Goal: Transaction & Acquisition: Book appointment/travel/reservation

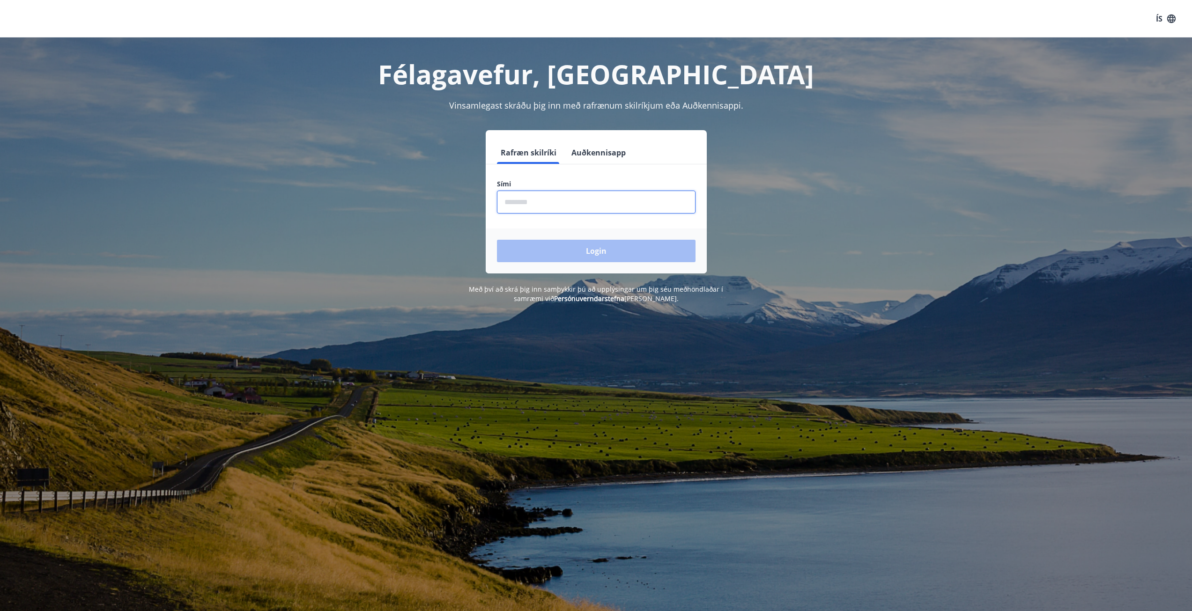
click at [545, 195] on input "phone" at bounding box center [596, 202] width 199 height 23
type input "********"
click at [565, 250] on button "Login" at bounding box center [596, 251] width 199 height 22
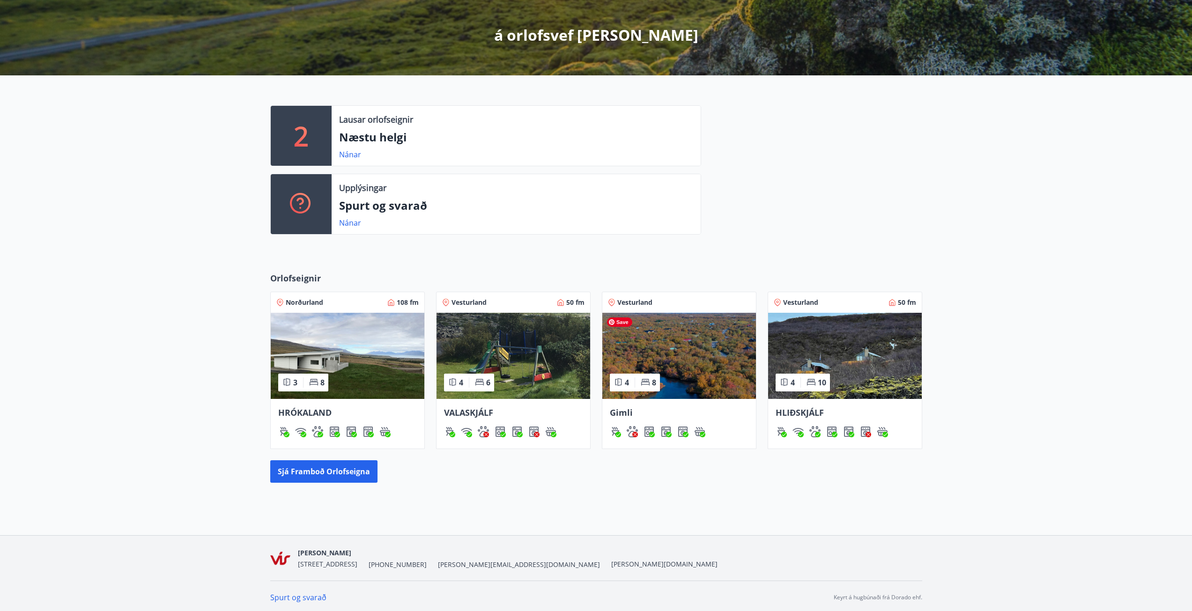
scroll to position [161, 0]
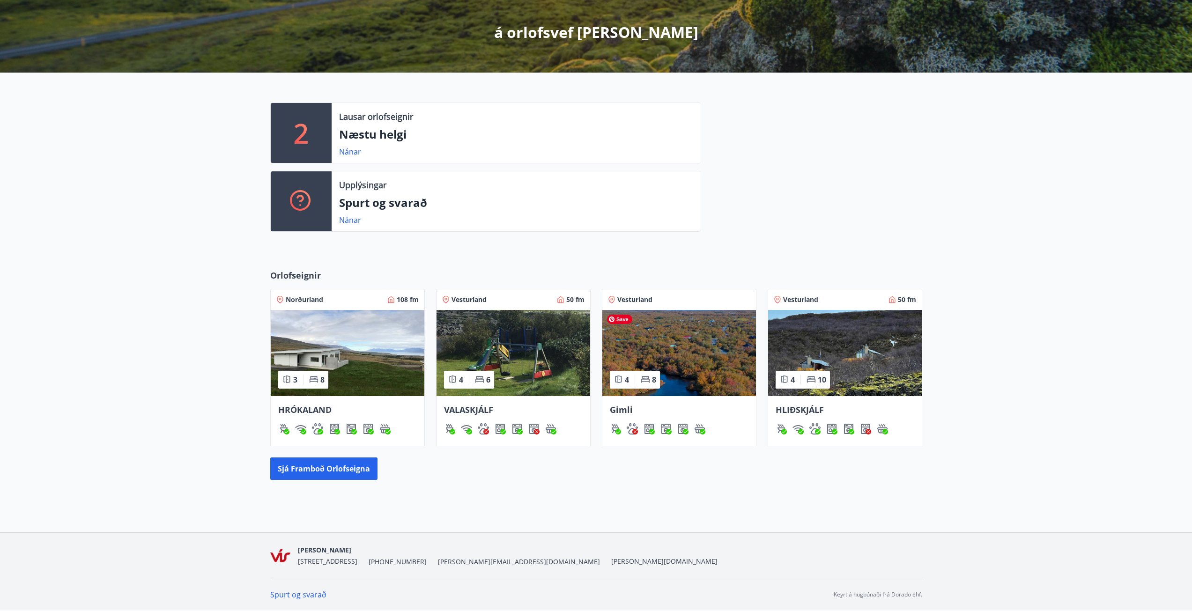
click at [686, 355] on img at bounding box center [679, 353] width 154 height 86
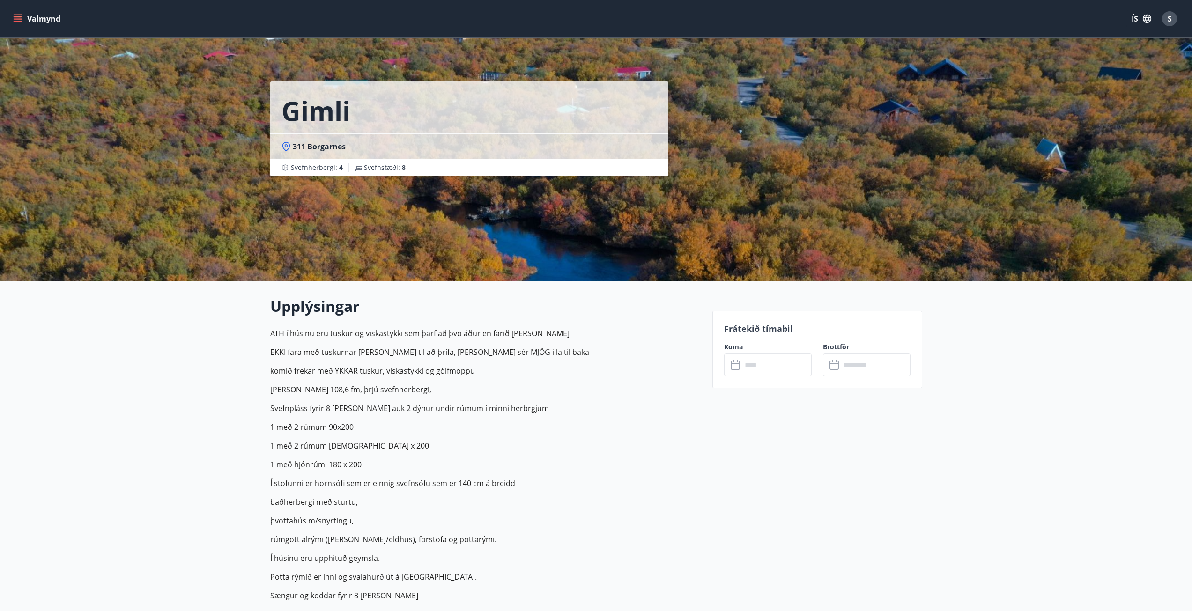
click at [766, 357] on input "text" at bounding box center [777, 365] width 70 height 23
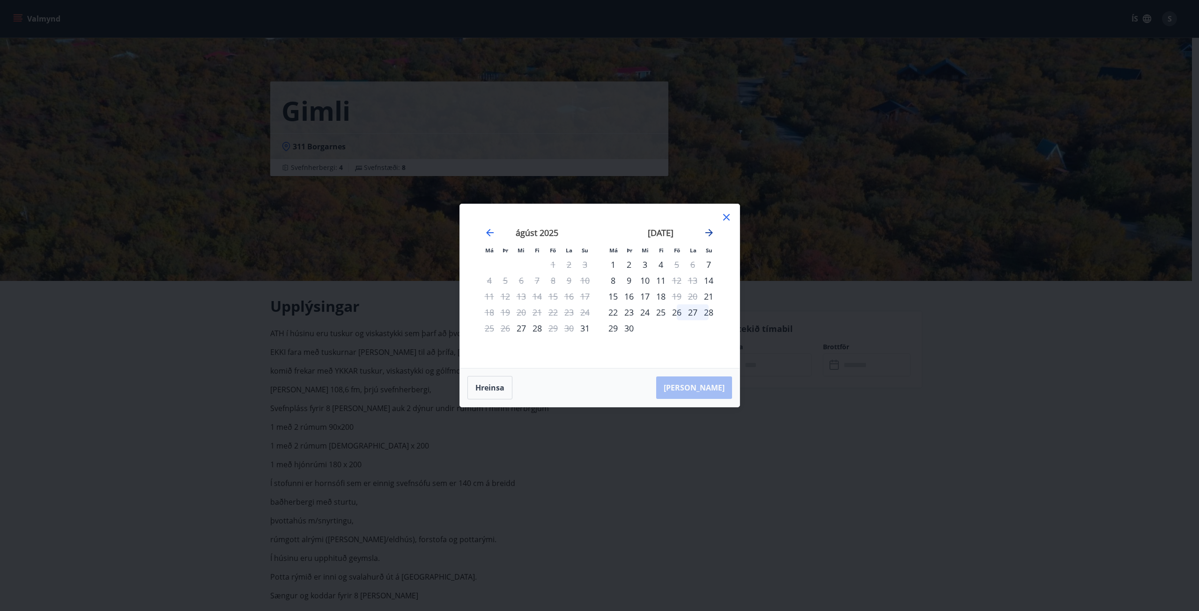
click at [708, 234] on icon "Move forward to switch to the next month." at bounding box center [708, 232] width 11 height 11
click at [676, 294] on div "17" at bounding box center [677, 296] width 16 height 16
click at [674, 296] on div "17" at bounding box center [677, 296] width 16 height 16
click at [494, 389] on button "Hreinsa" at bounding box center [489, 387] width 45 height 23
click at [659, 294] on div "16" at bounding box center [661, 296] width 16 height 16
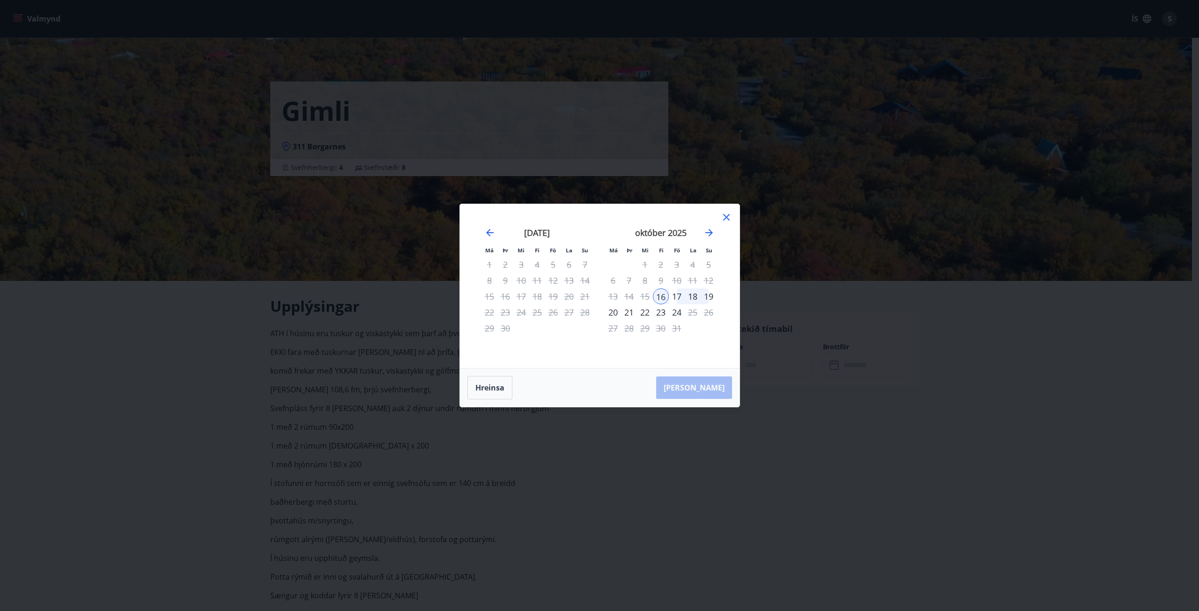
click at [711, 295] on div "19" at bounding box center [709, 296] width 16 height 16
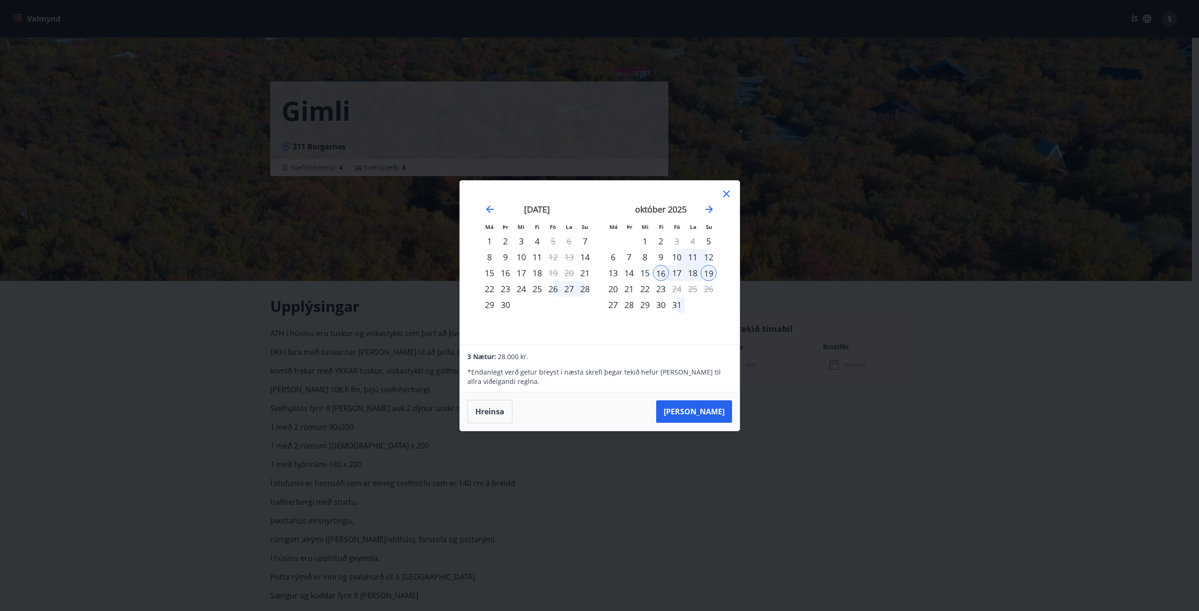
click at [664, 275] on div "16" at bounding box center [661, 273] width 16 height 16
click at [675, 271] on div "17" at bounding box center [677, 273] width 16 height 16
click at [478, 401] on button "Hreinsa" at bounding box center [489, 411] width 45 height 23
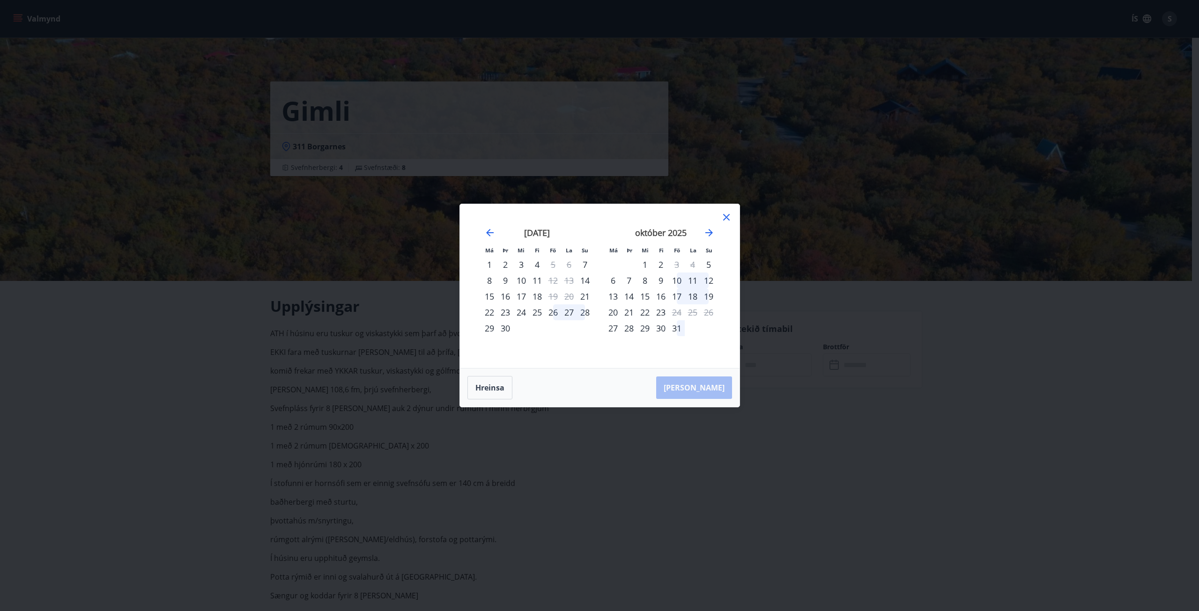
click at [677, 297] on div "17" at bounding box center [677, 296] width 16 height 16
click at [708, 300] on div "19" at bounding box center [709, 296] width 16 height 16
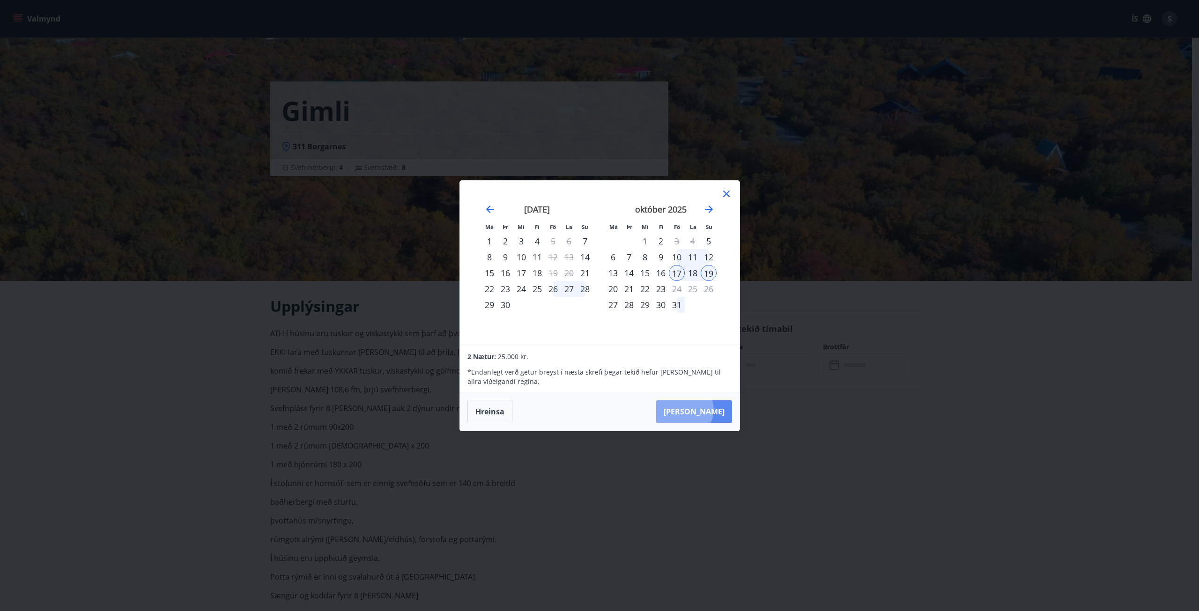
click at [713, 409] on button "Taka Frá" at bounding box center [694, 411] width 76 height 22
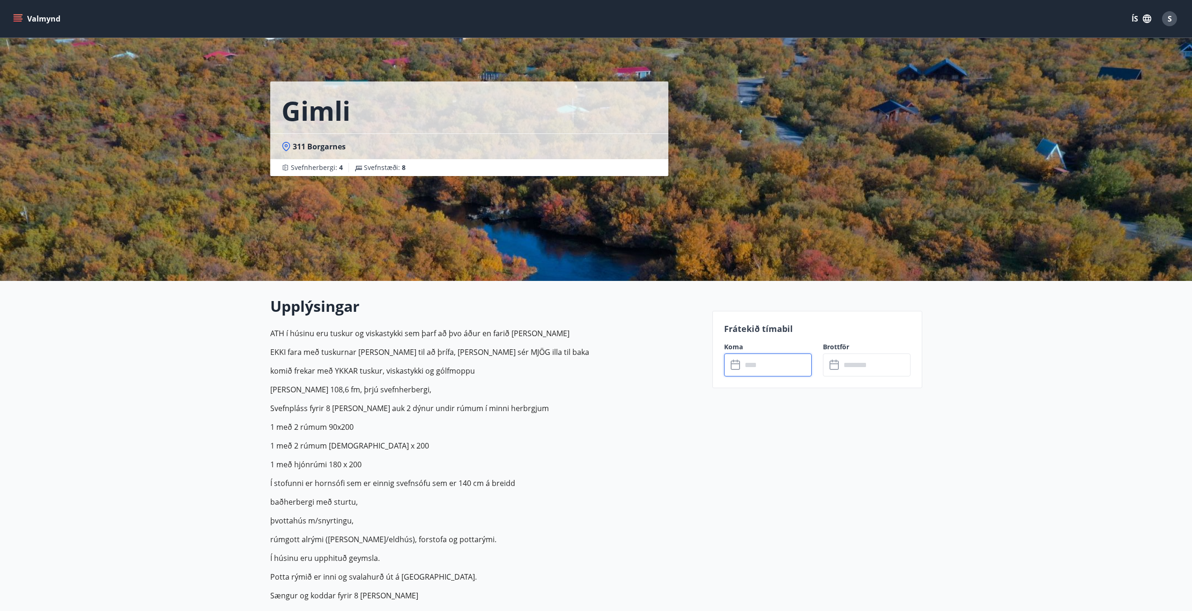
type input "******"
click at [886, 452] on button "Greiða" at bounding box center [867, 451] width 88 height 22
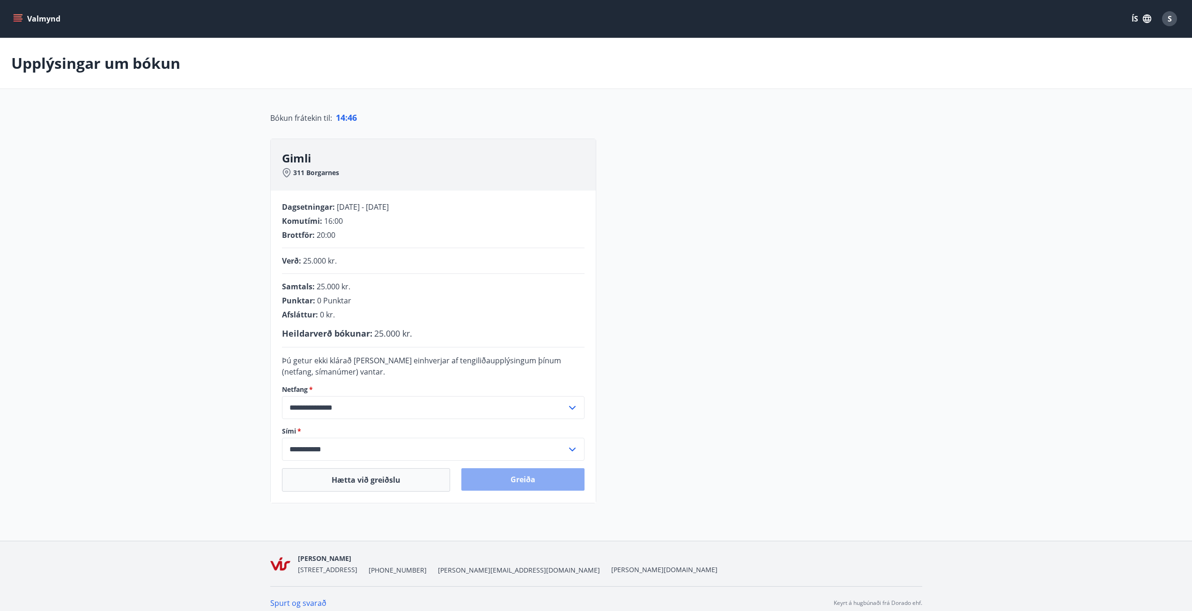
click at [528, 478] on button "Greiða" at bounding box center [522, 479] width 123 height 22
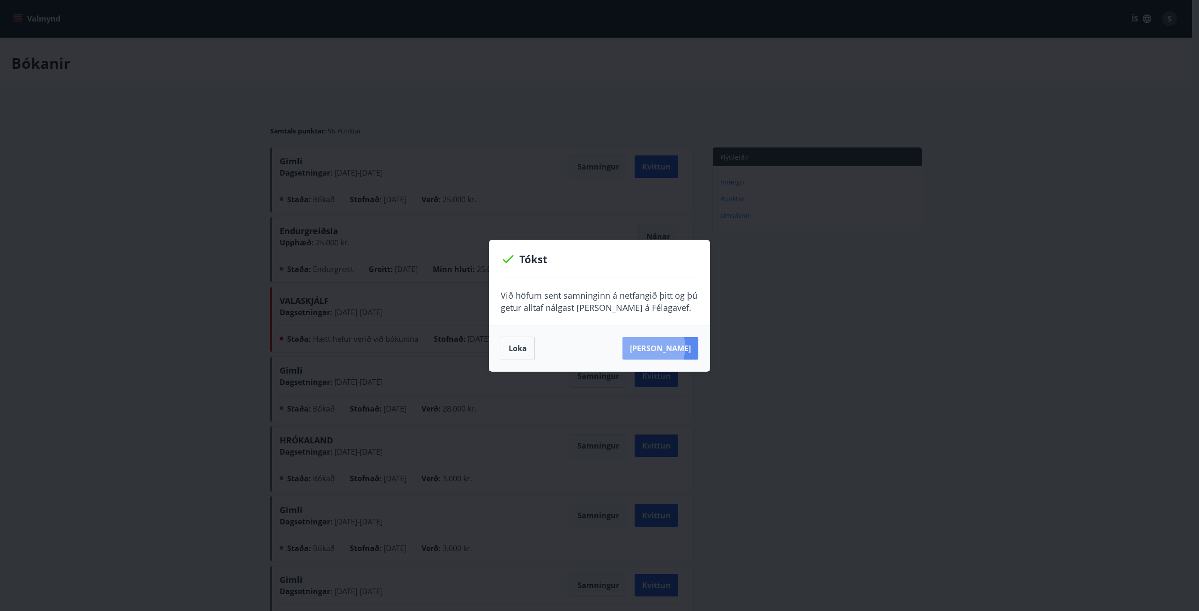
click at [653, 347] on button "Sjá samning" at bounding box center [660, 348] width 76 height 22
click at [523, 349] on button "Loka" at bounding box center [518, 348] width 34 height 23
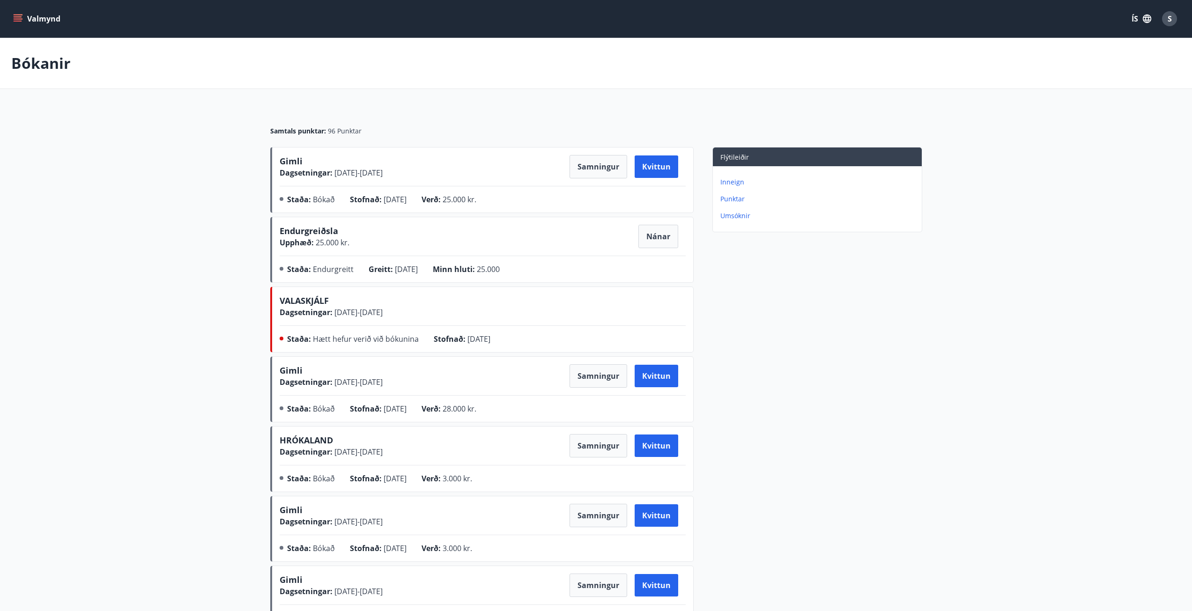
click at [41, 21] on button "Valmynd" at bounding box center [37, 18] width 53 height 17
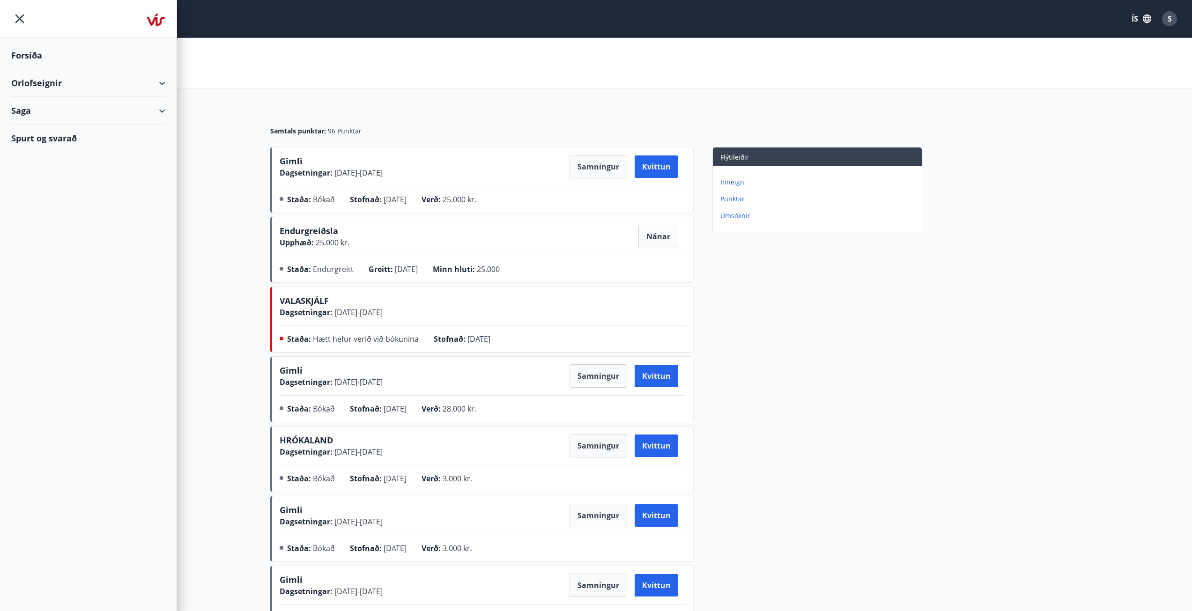
click at [71, 86] on div "Orlofseignir" at bounding box center [88, 83] width 154 height 28
click at [25, 22] on icon "menu" at bounding box center [19, 18] width 17 height 17
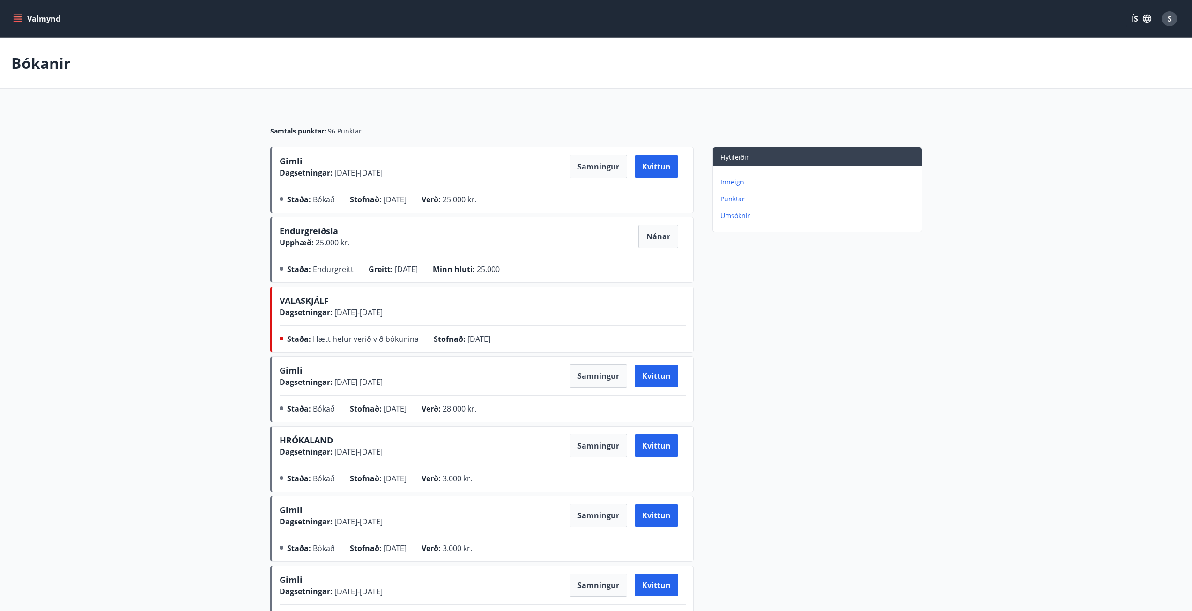
click at [44, 60] on p "Bókanir" at bounding box center [40, 63] width 59 height 21
click at [44, 11] on button "Valmynd" at bounding box center [37, 18] width 53 height 17
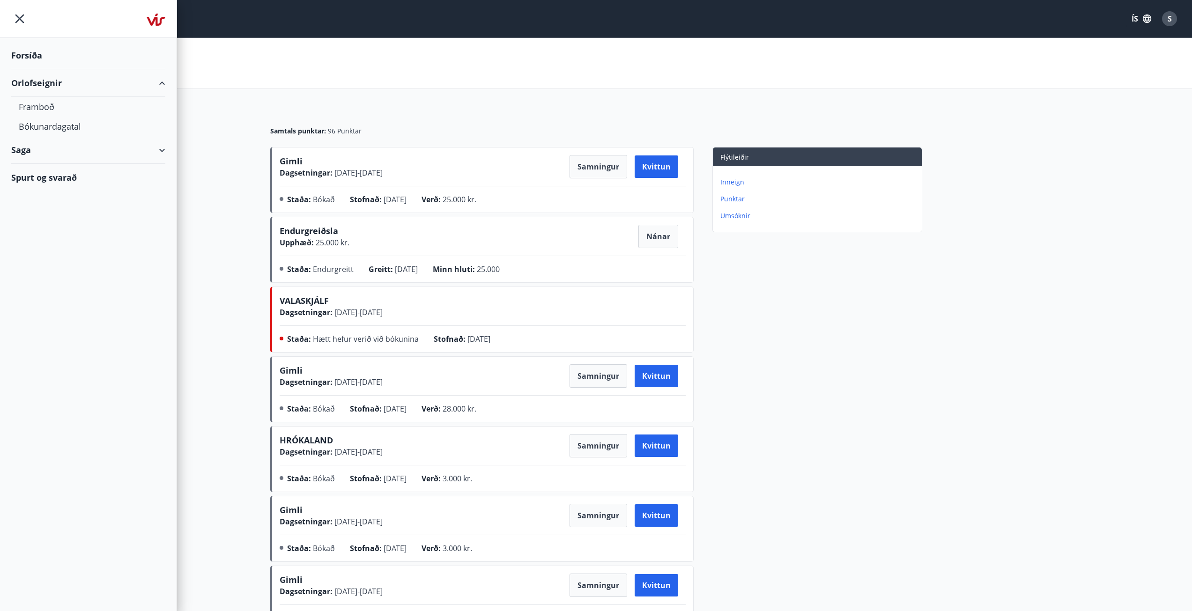
click at [30, 57] on div "Forsíða" at bounding box center [88, 56] width 154 height 28
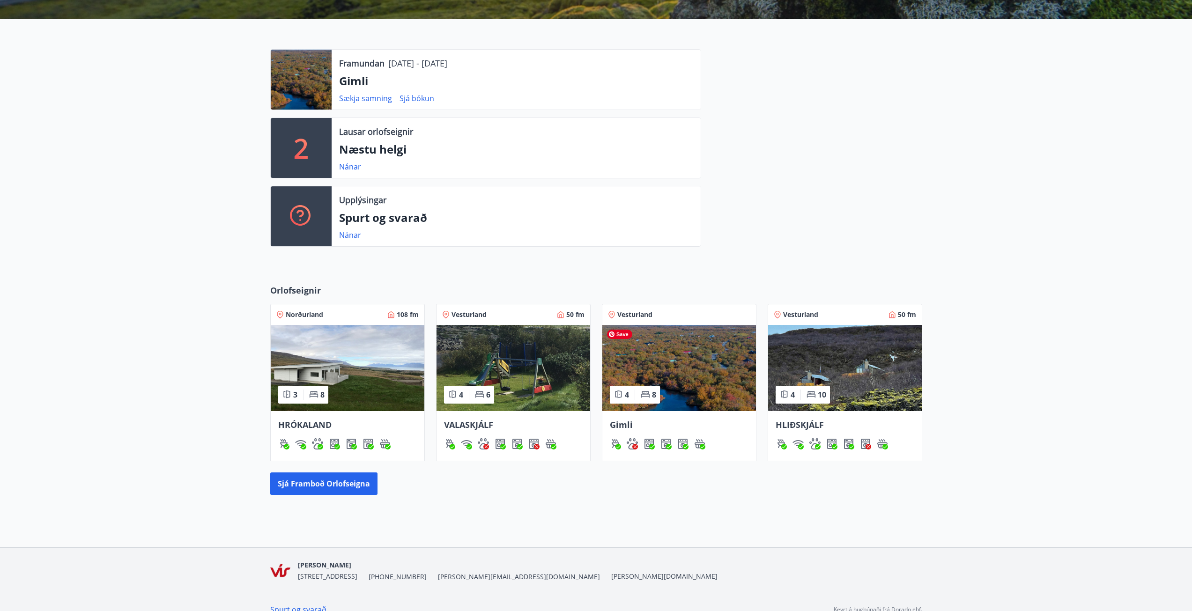
scroll to position [229, 0]
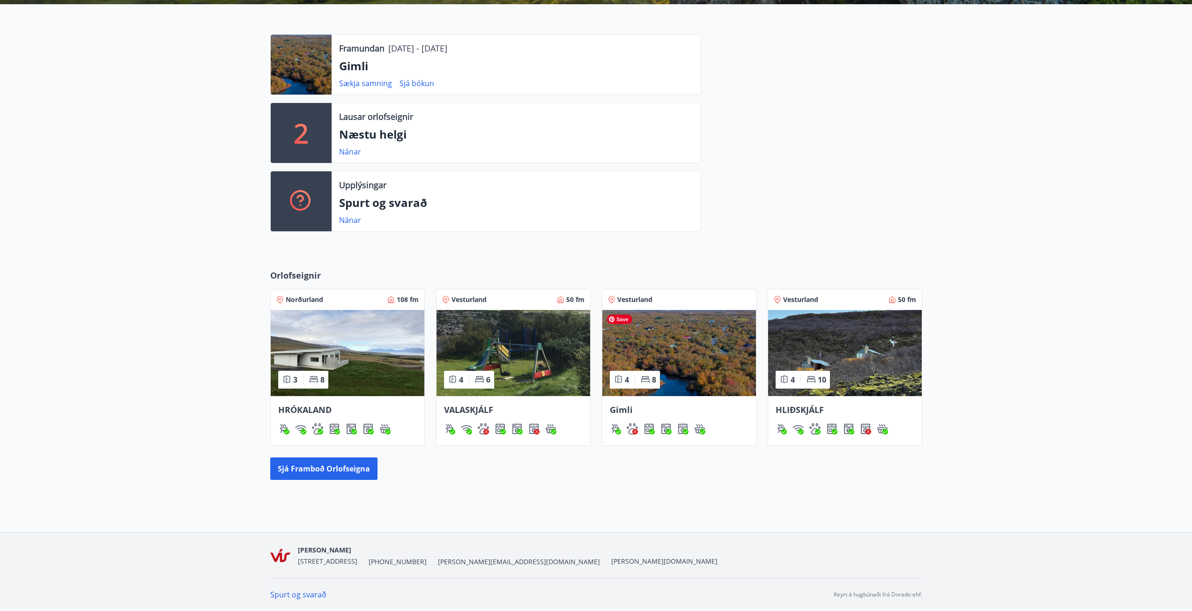
click at [709, 395] on img at bounding box center [679, 353] width 154 height 86
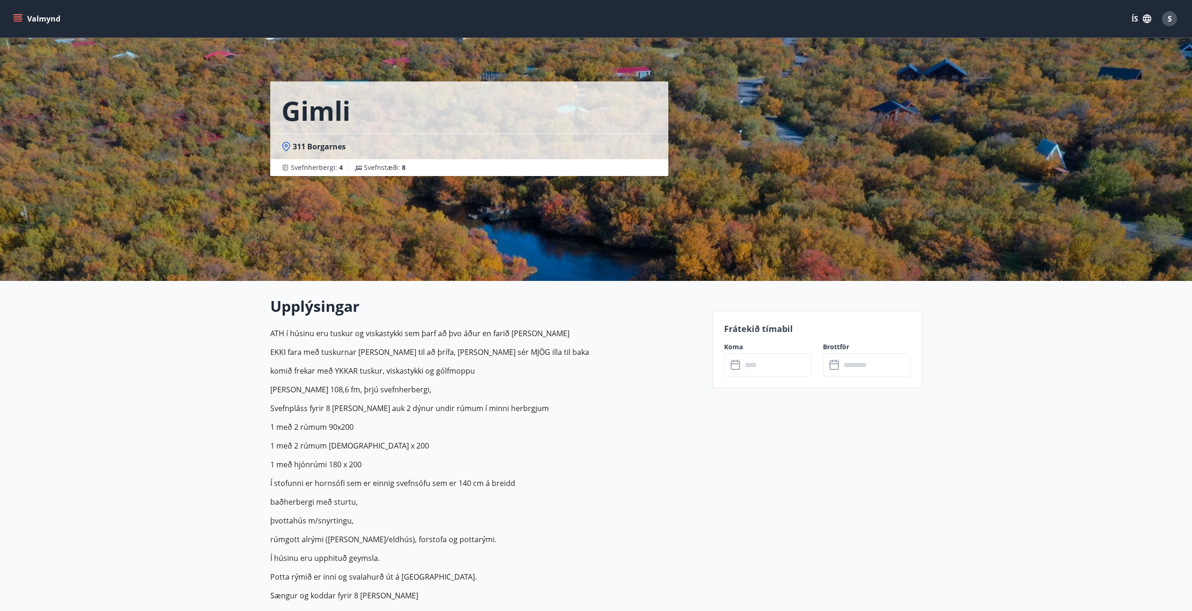
click at [401, 438] on p "ATH í húsinu eru tuskur og viskastykki sem þarf að þvo áður en farið er heim EK…" at bounding box center [485, 502] width 431 height 348
click at [47, 19] on button "Valmynd" at bounding box center [37, 18] width 53 height 17
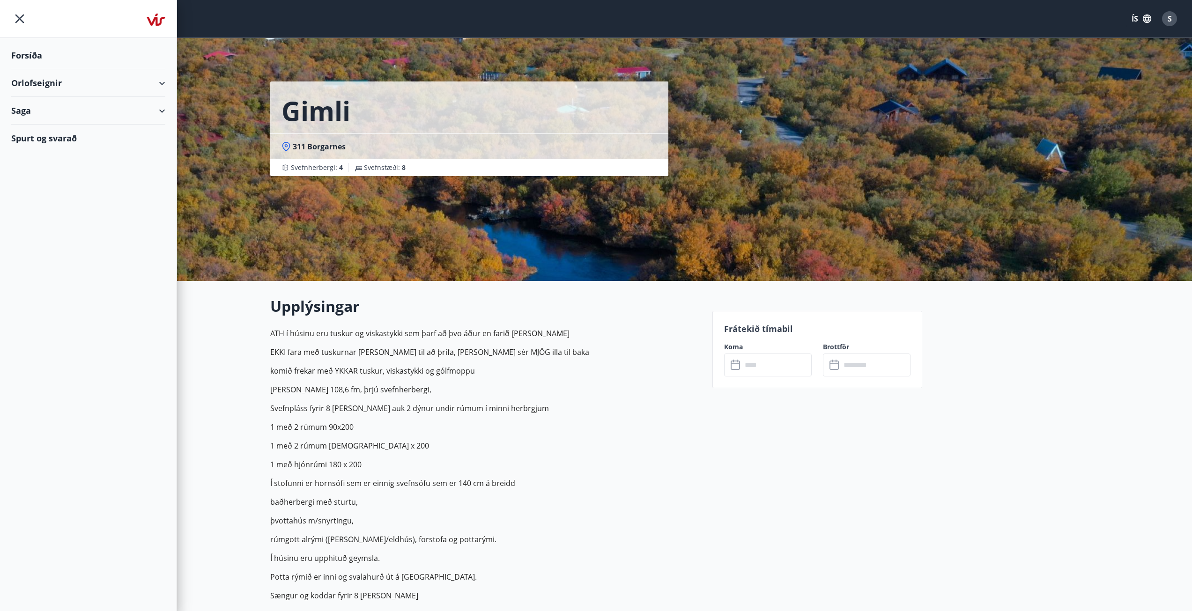
click at [49, 79] on div "Orlofseignir" at bounding box center [88, 83] width 154 height 28
click at [28, 56] on div "Forsíða" at bounding box center [88, 56] width 154 height 28
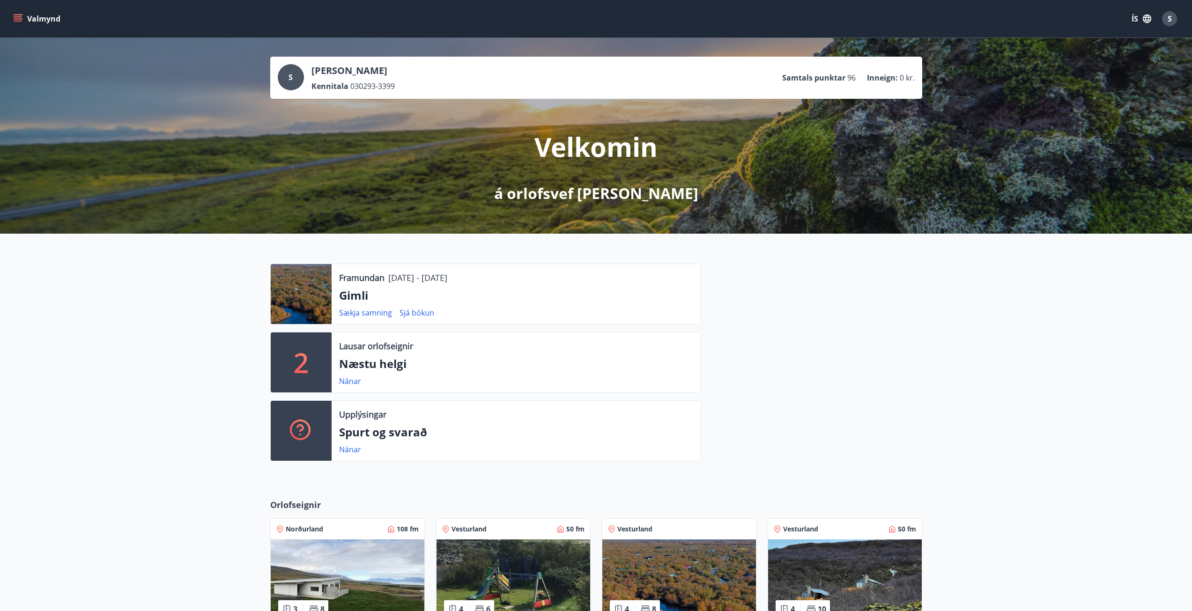
scroll to position [229, 0]
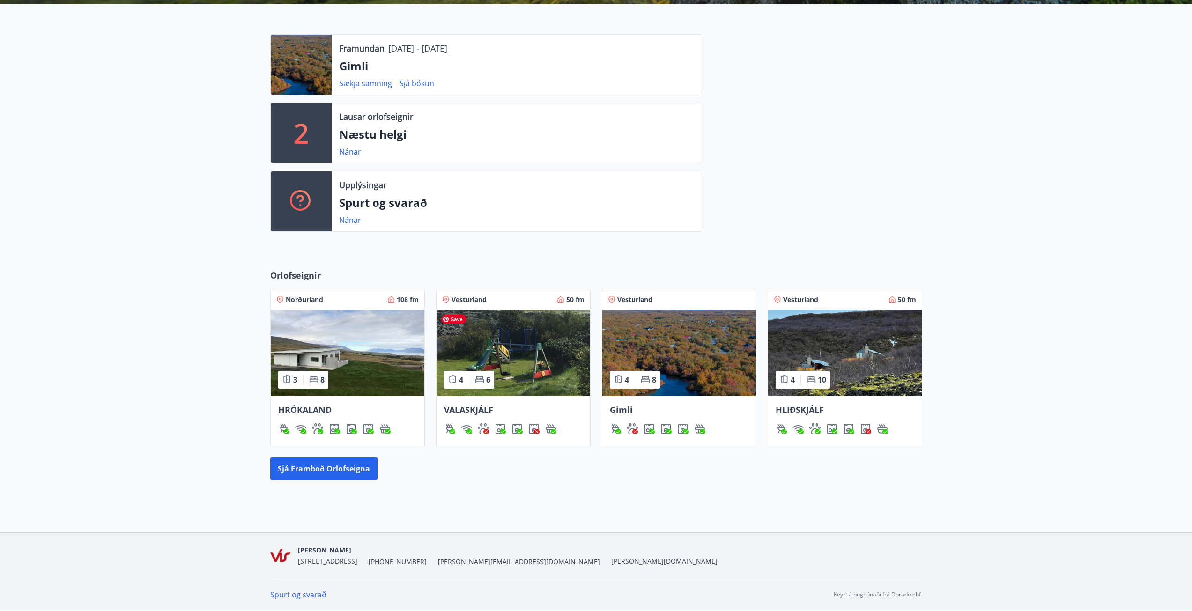
click at [532, 347] on img at bounding box center [513, 353] width 154 height 86
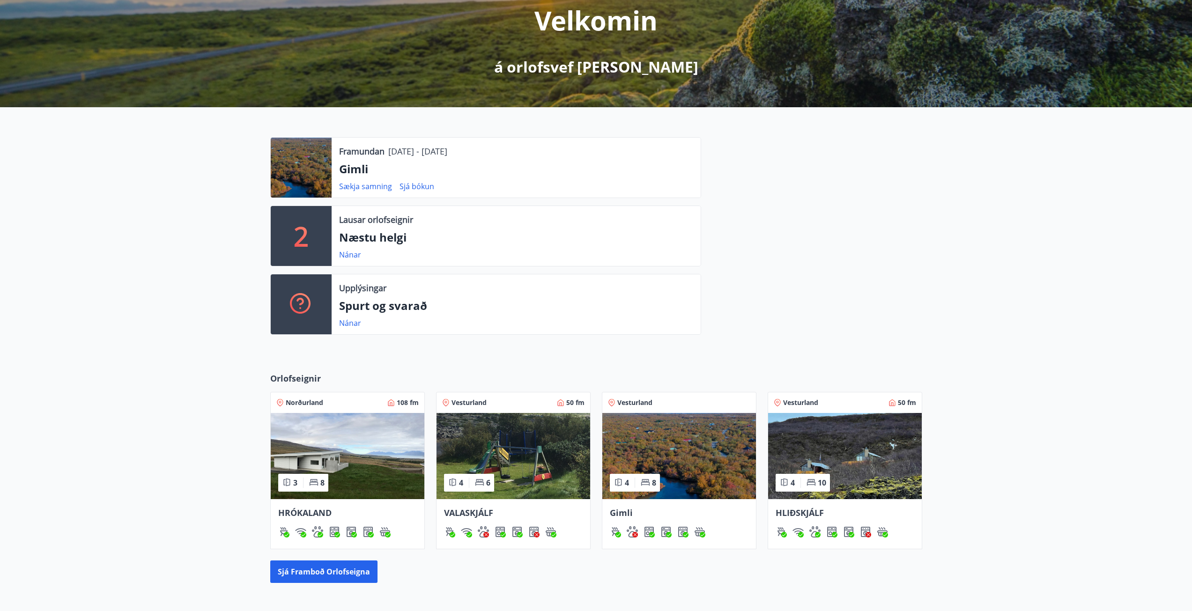
scroll to position [89, 0]
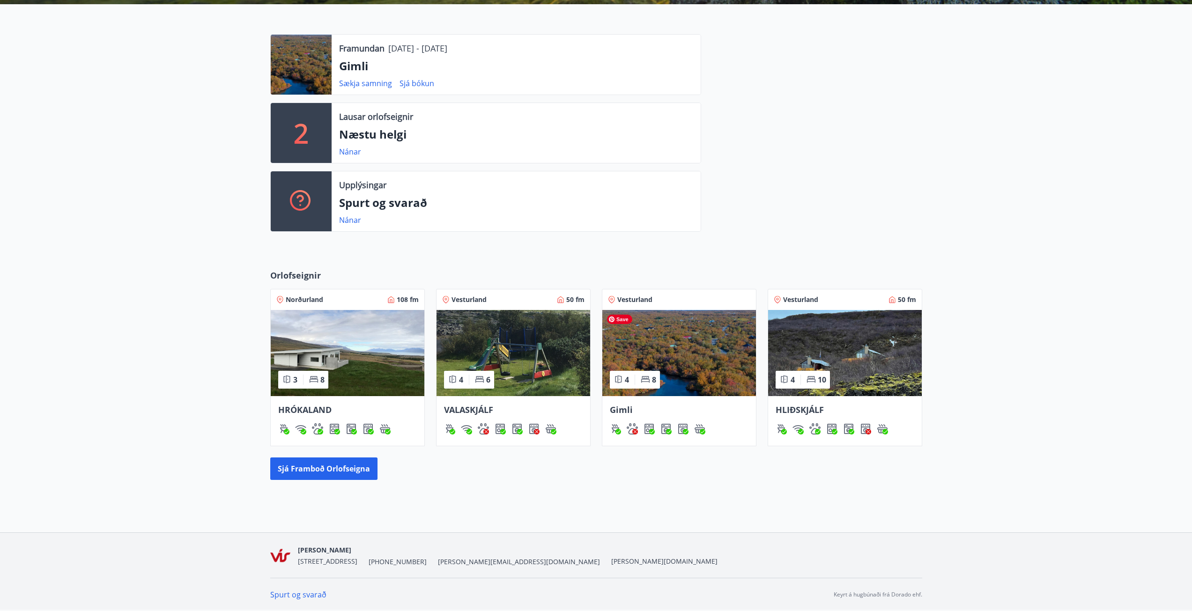
click at [686, 352] on img at bounding box center [679, 353] width 154 height 86
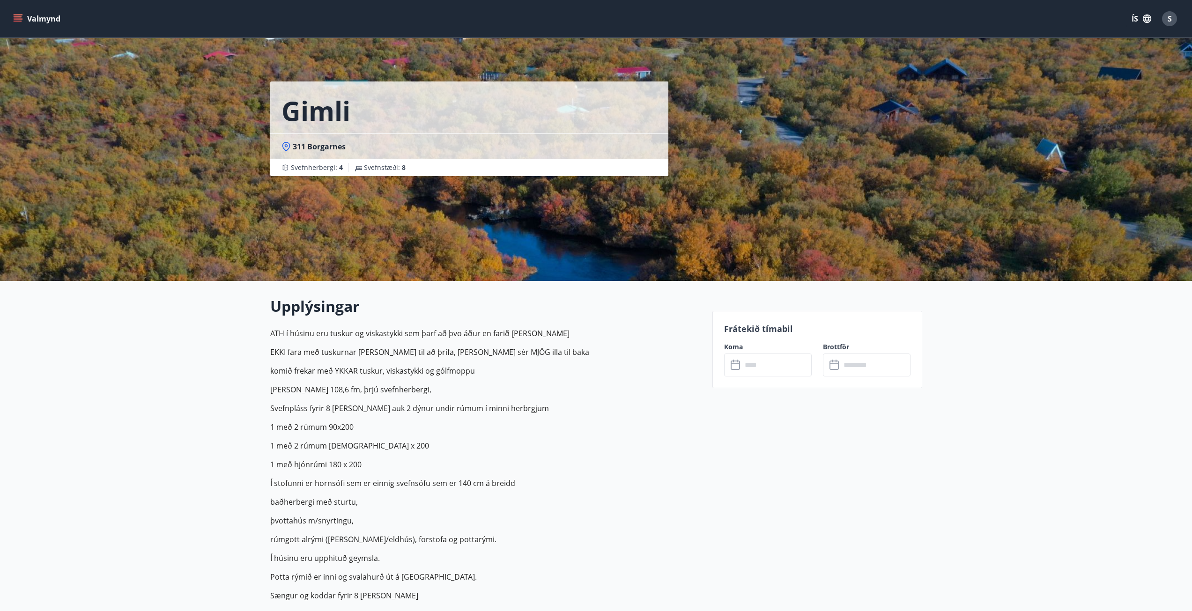
click at [413, 336] on p "ATH í húsinu eru tuskur og viskastykki sem þarf að þvo áður en farið er heim" at bounding box center [485, 333] width 431 height 11
click at [523, 403] on p "Svefnpláss fyrir 8 manns auk 2 dýnur undir rúmum í minni herbrgjum" at bounding box center [485, 408] width 431 height 11
click at [586, 412] on p "Svefnpláss fyrir 8 manns auk 2 dýnur undir rúmum í minni herbrgjum" at bounding box center [485, 408] width 431 height 11
click at [401, 398] on p "ATH í húsinu eru tuskur og viskastykki sem þarf að þvo áður en farið er heim EK…" at bounding box center [485, 502] width 431 height 348
click at [572, 409] on p "Svefnpláss fyrir 8 manns auk 2 dýnur undir rúmum í minni herbrgjum" at bounding box center [485, 408] width 431 height 11
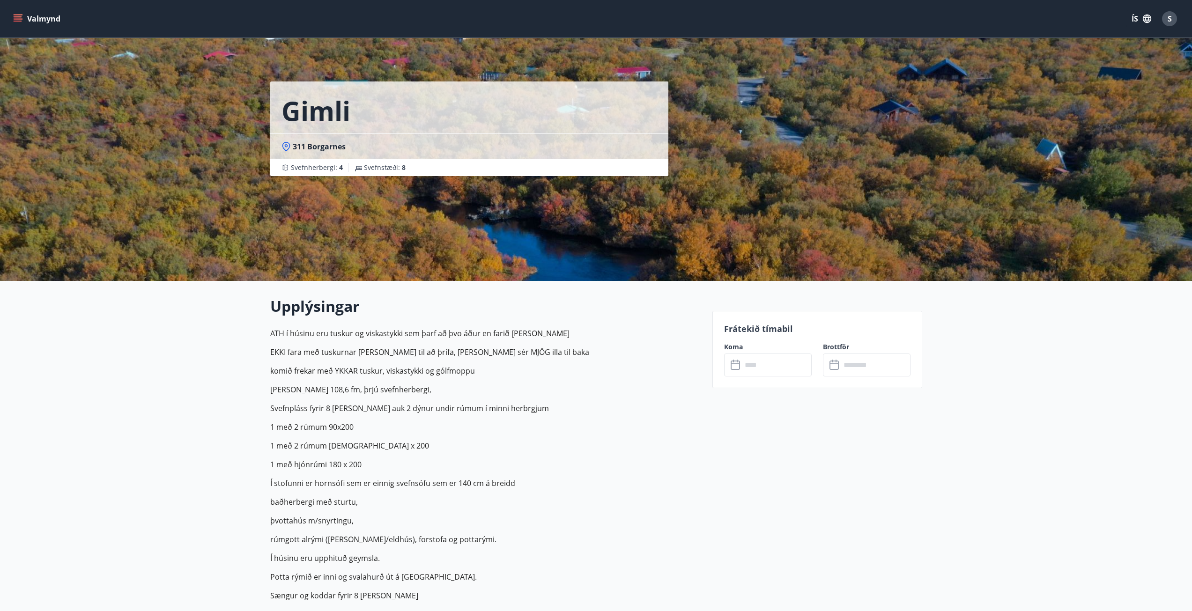
click at [396, 423] on p "1 með 2 rúmum 90x200" at bounding box center [485, 426] width 431 height 11
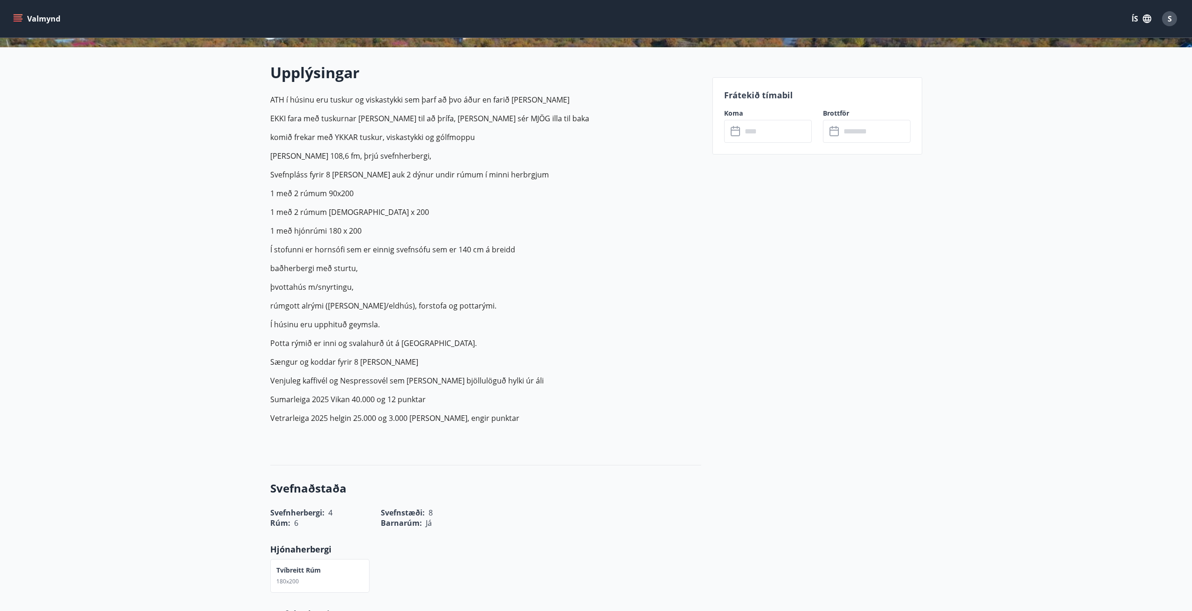
scroll to position [234, 0]
click at [536, 354] on p "ATH í húsinu eru tuskur og viskastykki sem þarf að þvo áður en farið er heim EK…" at bounding box center [485, 268] width 431 height 348
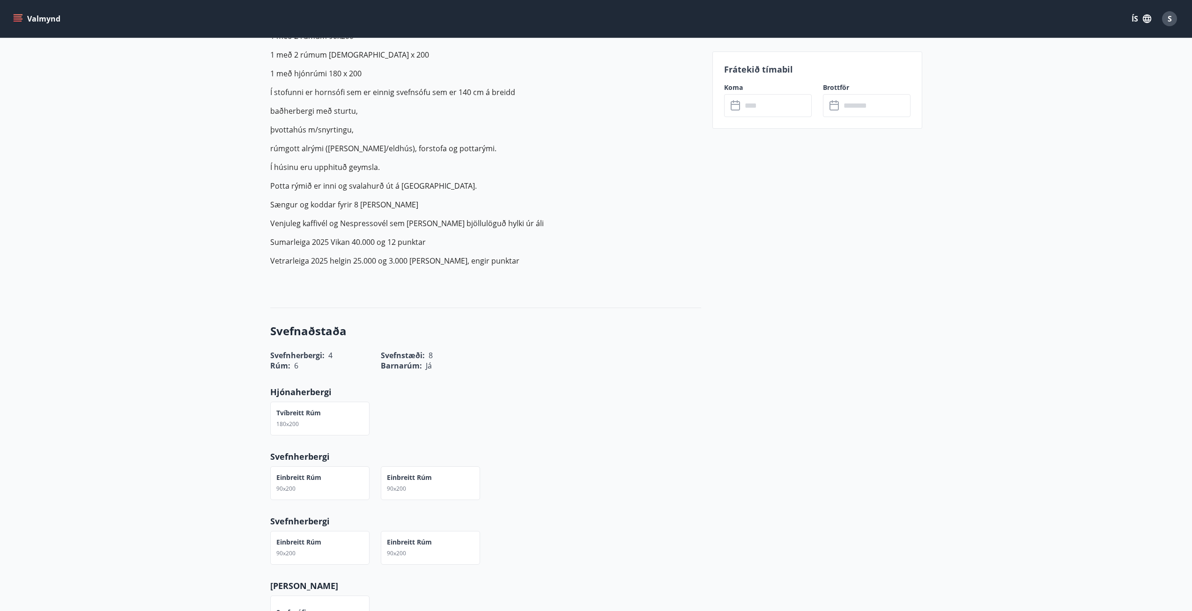
scroll to position [94, 0]
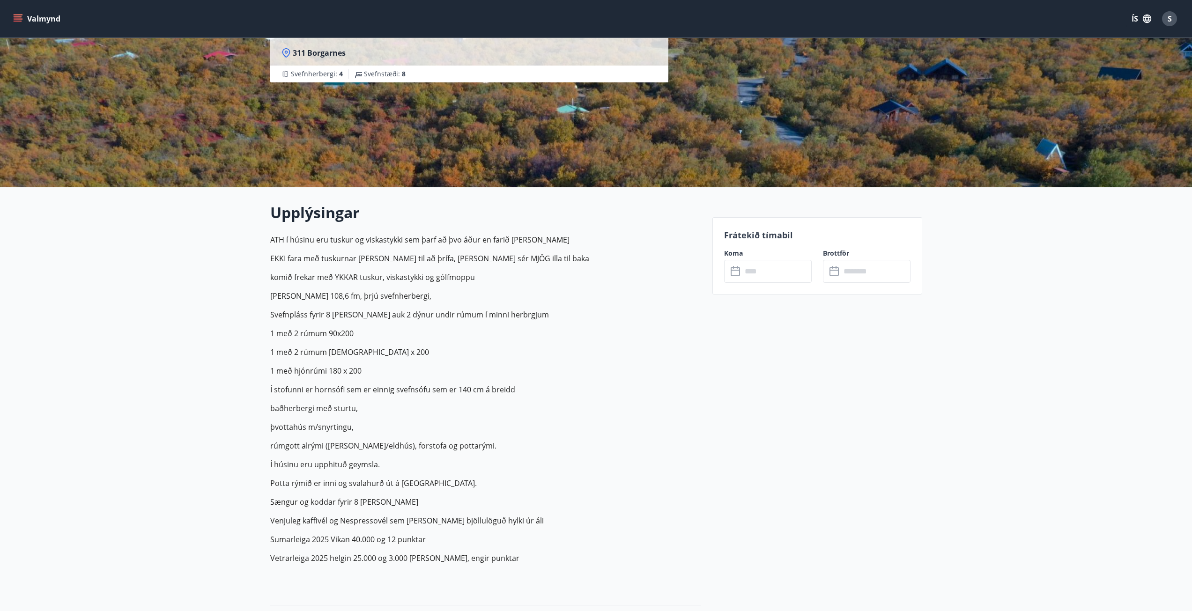
click at [605, 318] on p "Svefnpláss fyrir 8 manns auk 2 dýnur undir rúmum í minni herbrgjum" at bounding box center [485, 314] width 431 height 11
click at [431, 291] on p "Húsið er 108,6 fm, þrjú svefnherbergi," at bounding box center [485, 295] width 431 height 11
click at [517, 368] on p "1 með hjónrúmi 180 x 200" at bounding box center [485, 370] width 431 height 11
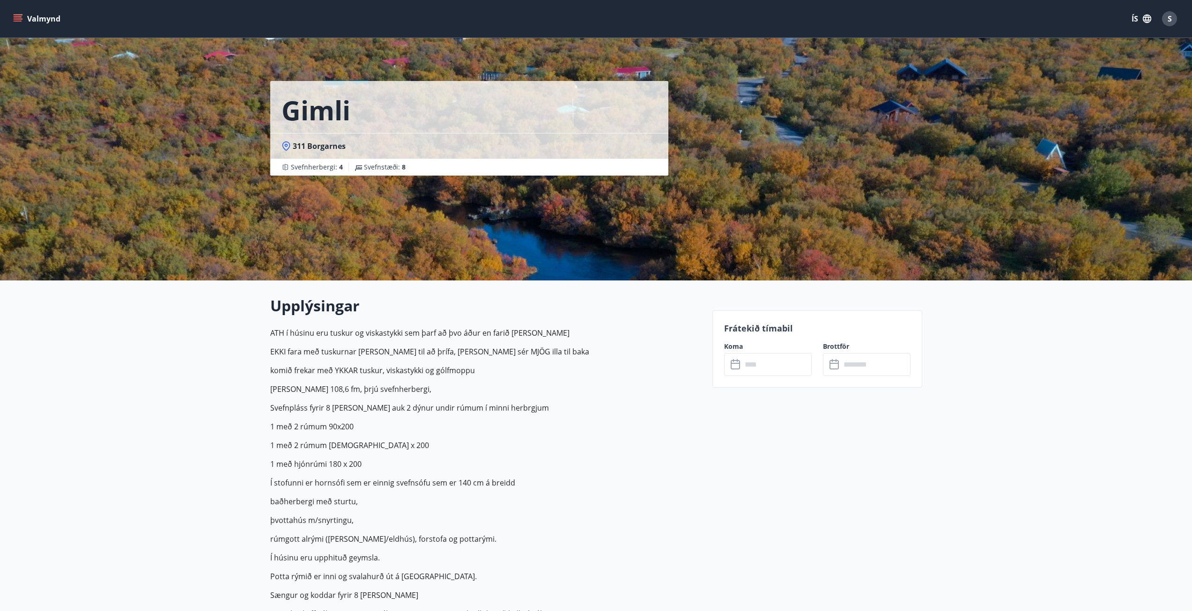
scroll to position [0, 0]
click at [29, 16] on button "Valmynd" at bounding box center [37, 18] width 53 height 17
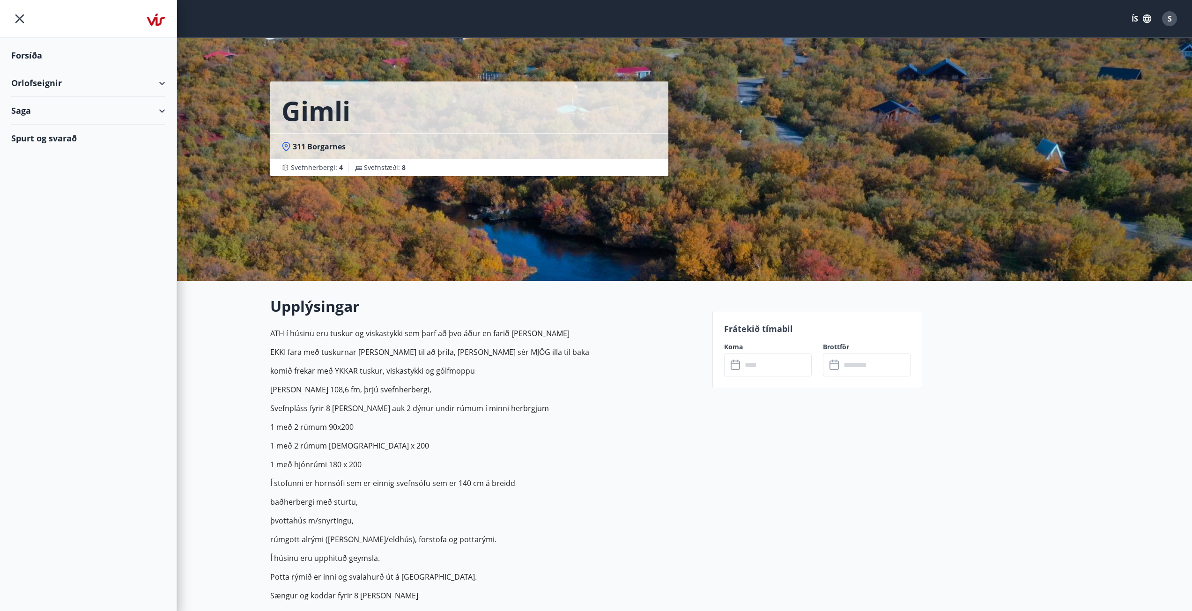
click at [16, 17] on icon "menu" at bounding box center [19, 18] width 17 height 17
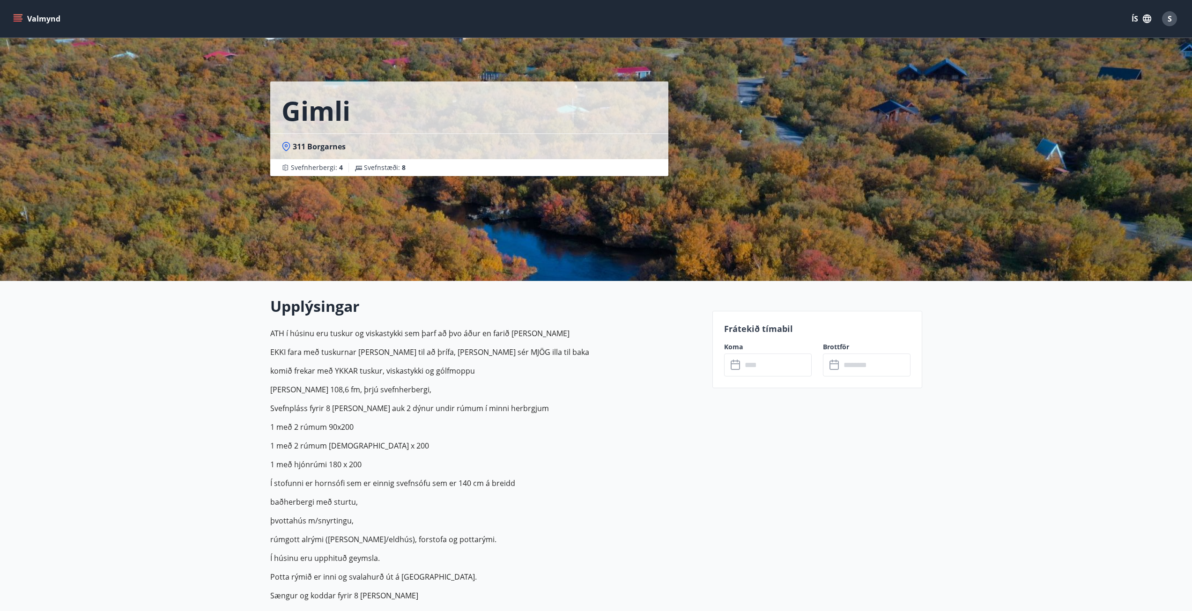
click at [467, 402] on p "ATH í húsinu eru tuskur og viskastykki sem þarf að þvo áður en farið er heim EK…" at bounding box center [485, 502] width 431 height 348
click at [509, 388] on p "Húsið er 108,6 fm, þrjú svefnherbergi," at bounding box center [485, 389] width 431 height 11
click at [397, 392] on p "Húsið er 108,6 fm, þrjú svefnherbergi," at bounding box center [485, 389] width 431 height 11
click at [39, 16] on button "Valmynd" at bounding box center [37, 18] width 53 height 17
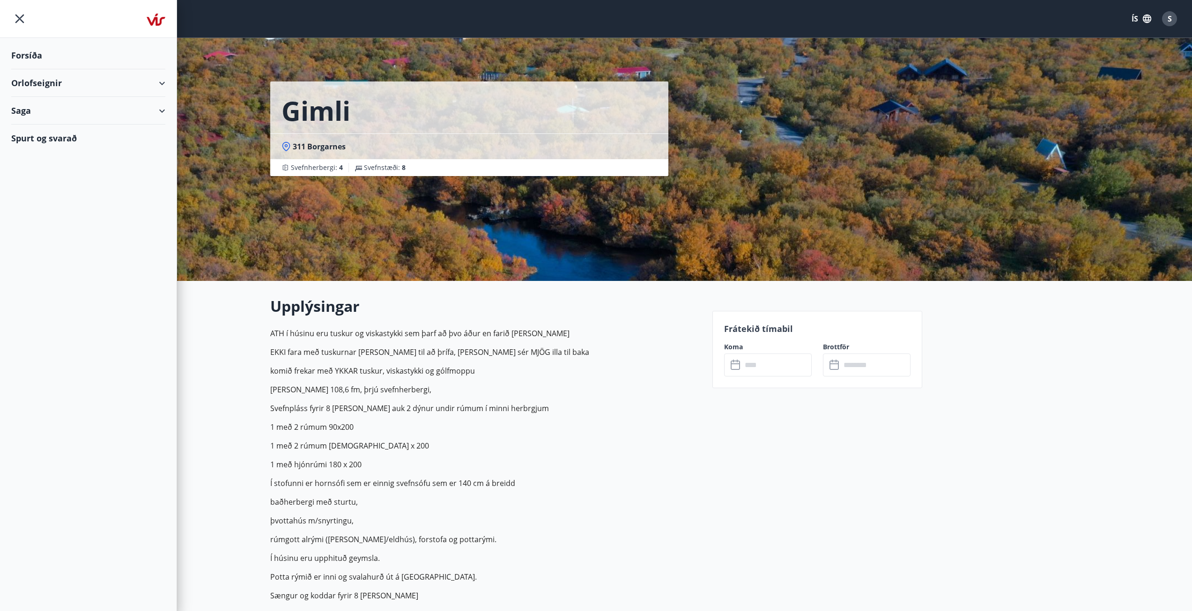
click at [62, 87] on div "Orlofseignir" at bounding box center [88, 83] width 154 height 28
click at [49, 107] on div "Framboð" at bounding box center [88, 107] width 139 height 20
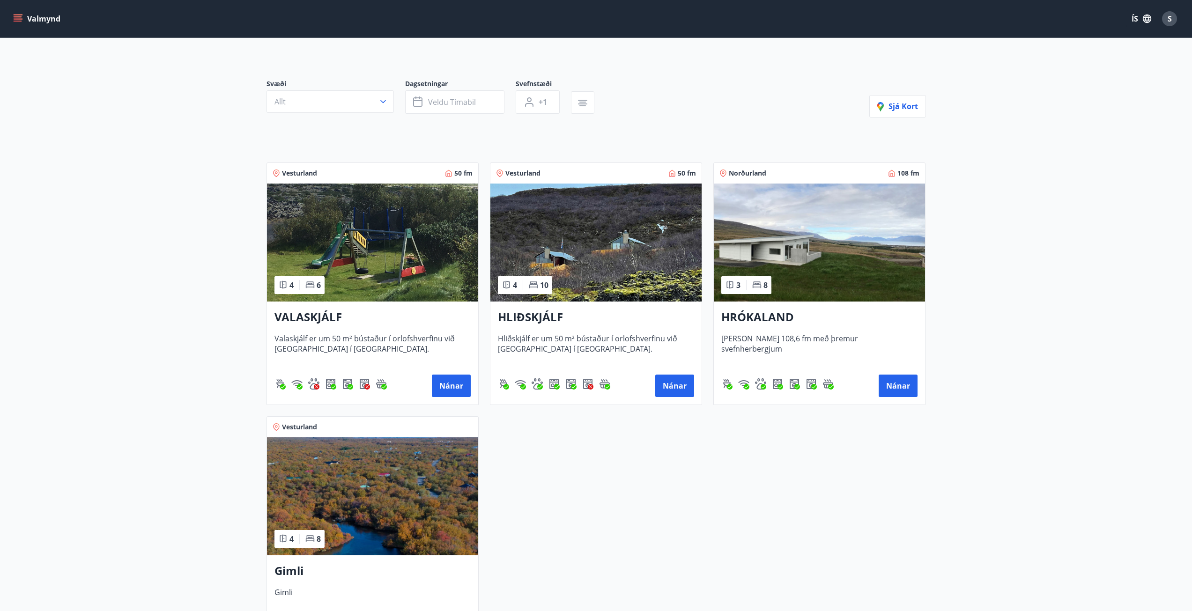
scroll to position [140, 0]
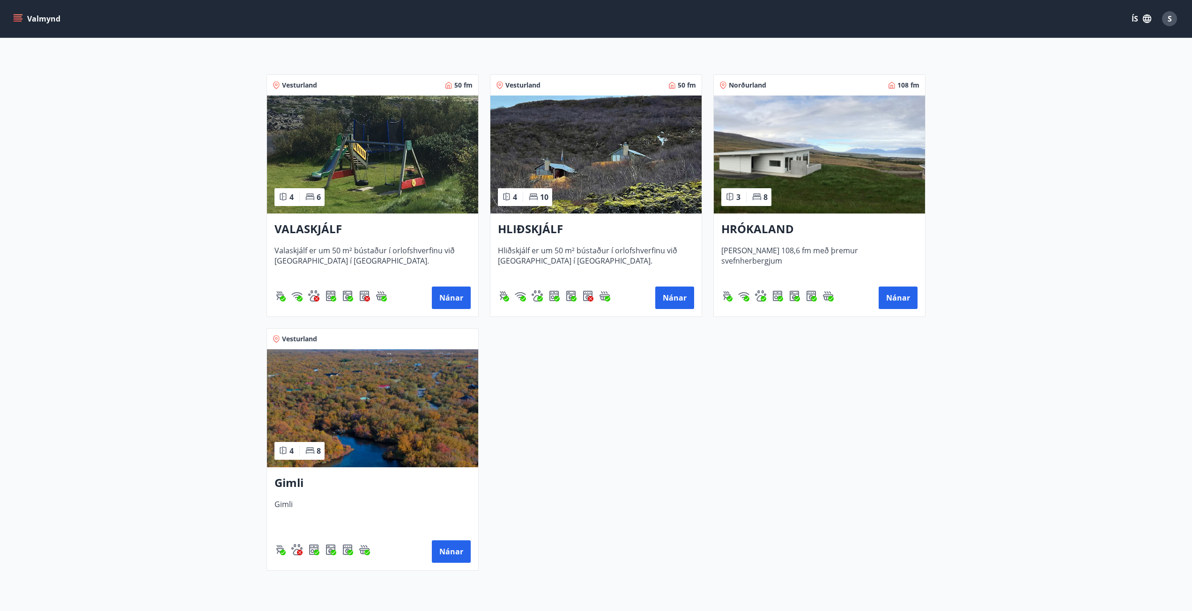
click at [686, 462] on div "Vesturland 50 fm 4 6 VALASKJÁLF Valaskjálf er um 50 m² bústaður í orlofshverfin…" at bounding box center [590, 317] width 671 height 508
click at [447, 553] on button "Nánar" at bounding box center [451, 551] width 39 height 22
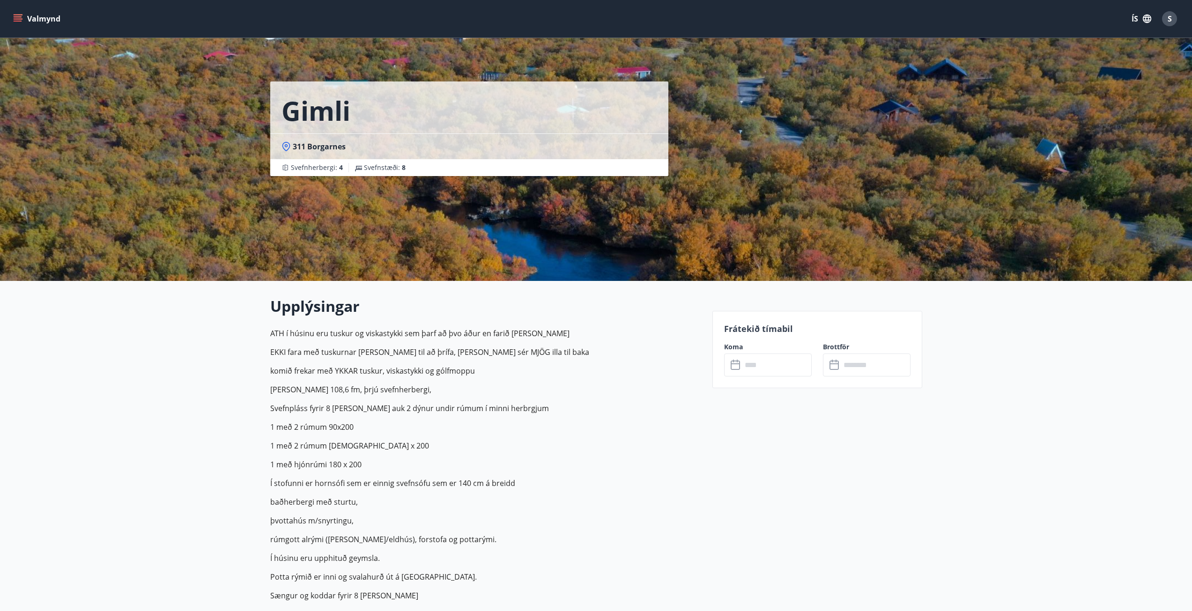
click at [756, 364] on input "text" at bounding box center [777, 365] width 70 height 23
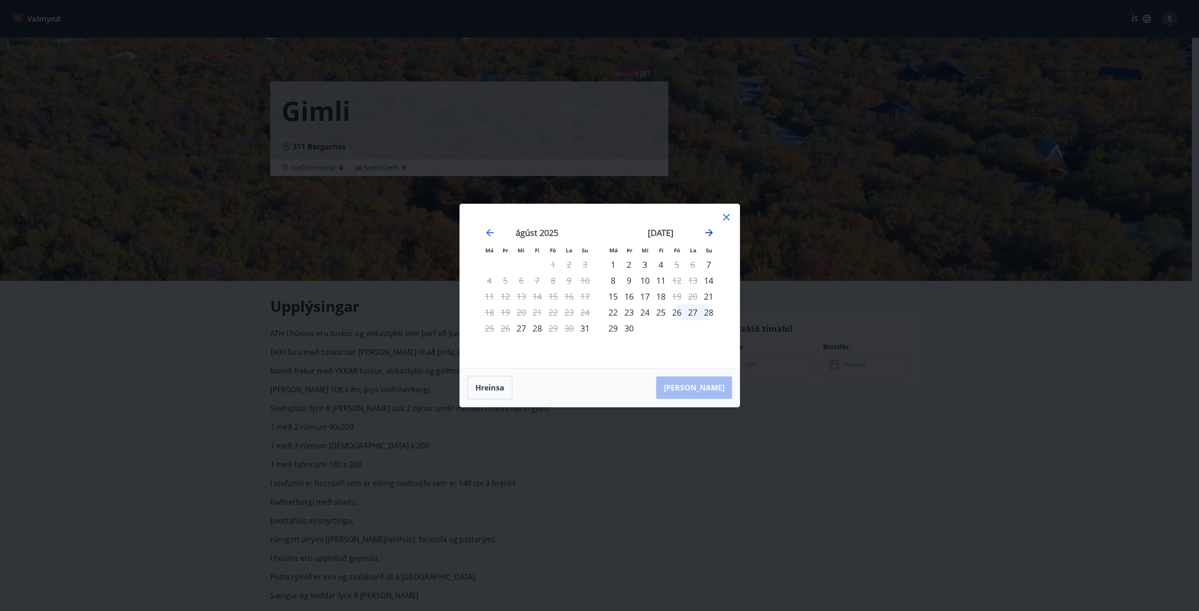
click at [709, 234] on icon "Move forward to switch to the next month." at bounding box center [708, 232] width 11 height 11
click at [711, 231] on icon "Move forward to switch to the next month." at bounding box center [708, 232] width 11 height 11
click at [840, 346] on div "Má Þr Mi Fi Fö La Su Má Þr Mi Fi Fö La Su september 2025 1 2 3 4 5 6 7 8 9 10 1…" at bounding box center [599, 305] width 1199 height 611
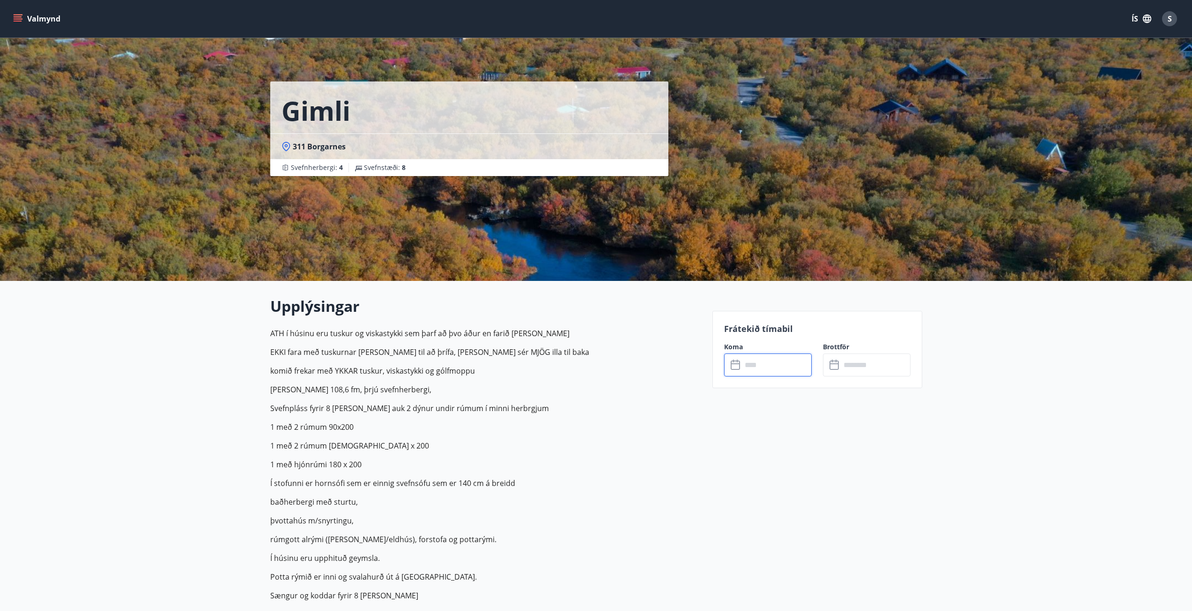
click at [46, 24] on button "Valmynd" at bounding box center [37, 18] width 53 height 17
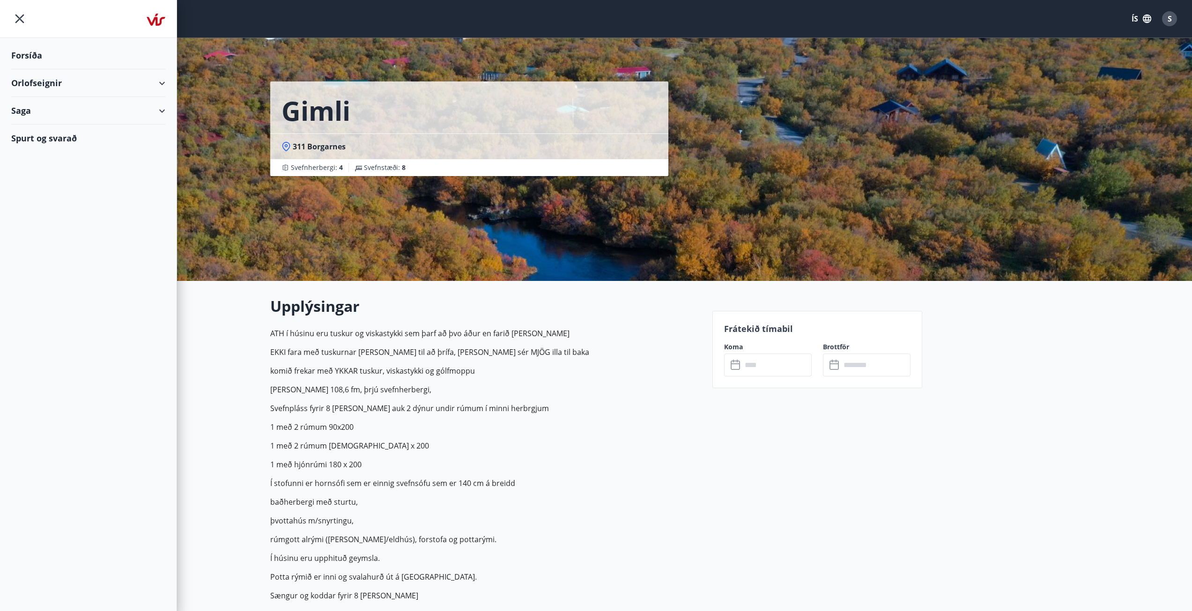
click at [41, 81] on div "Orlofseignir" at bounding box center [88, 83] width 154 height 28
click at [48, 102] on div "Framboð" at bounding box center [88, 107] width 139 height 20
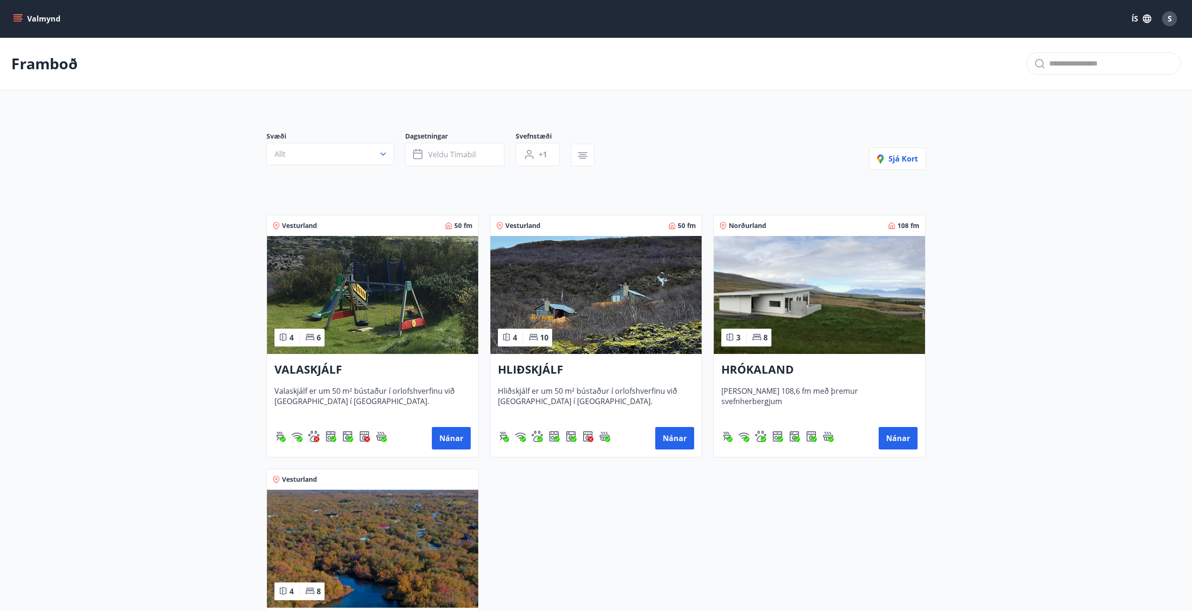
click at [536, 368] on h3 "HLIÐSKJÁLF" at bounding box center [596, 370] width 196 height 17
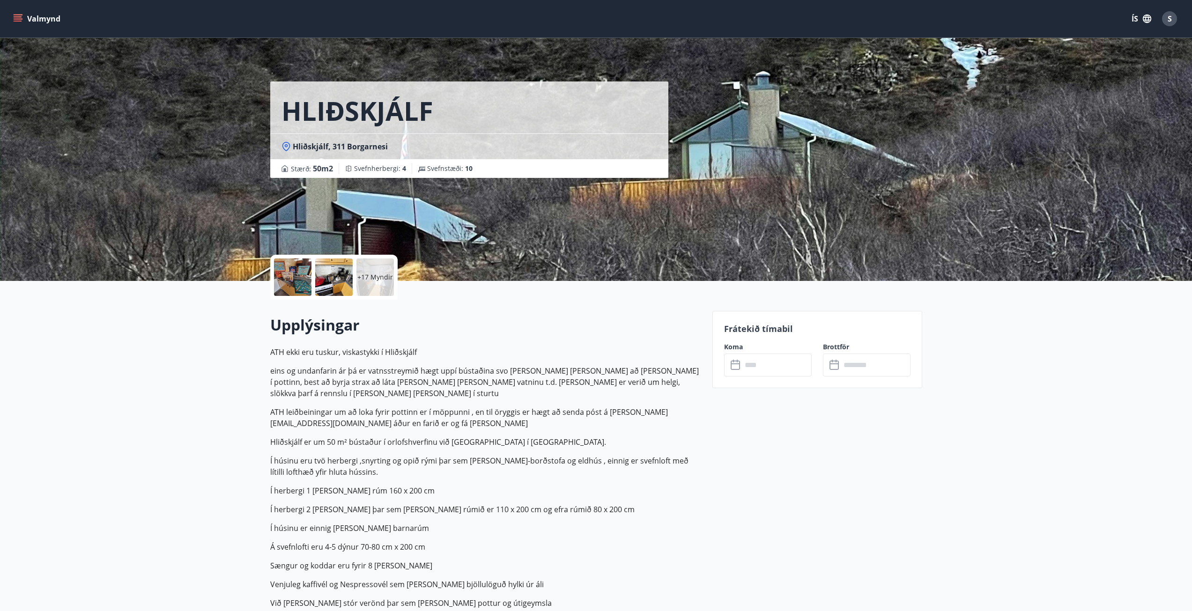
click at [514, 366] on p "eins og undanfarin ár þá er vatnsstreymið hægt uppí bústaðina svo það tekur lan…" at bounding box center [485, 382] width 431 height 34
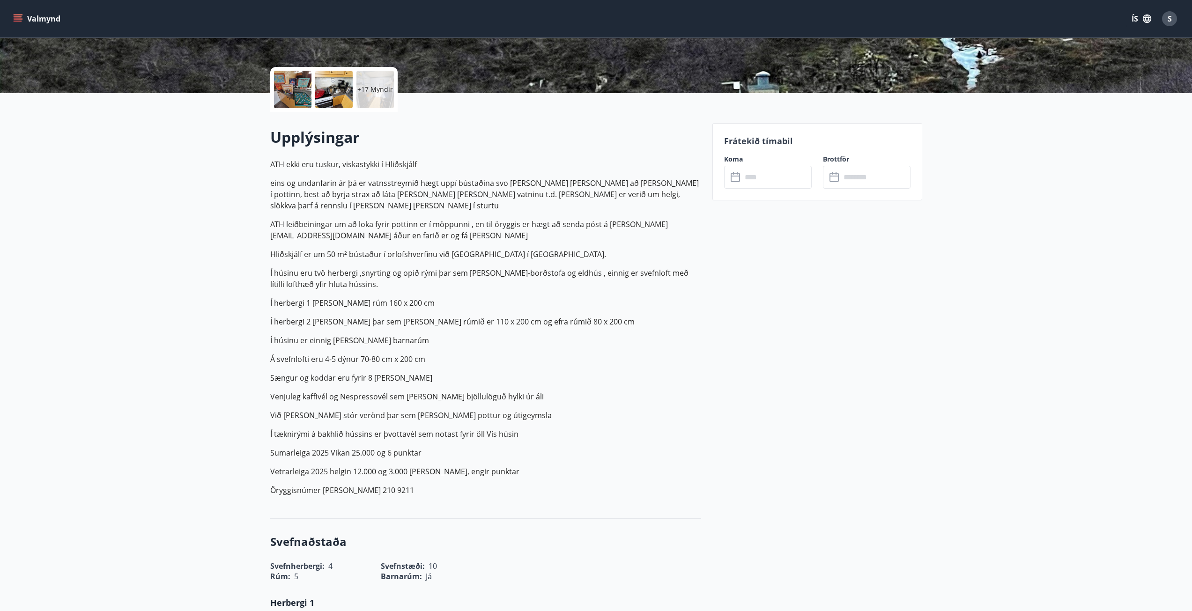
scroll to position [94, 0]
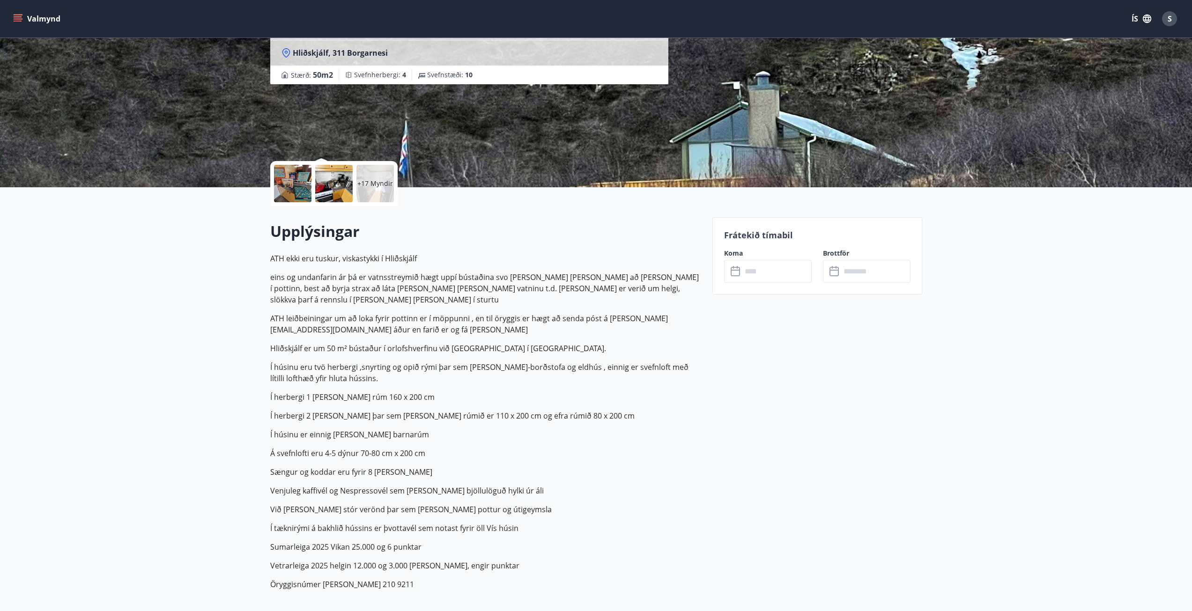
click at [748, 275] on input "text" at bounding box center [777, 271] width 70 height 23
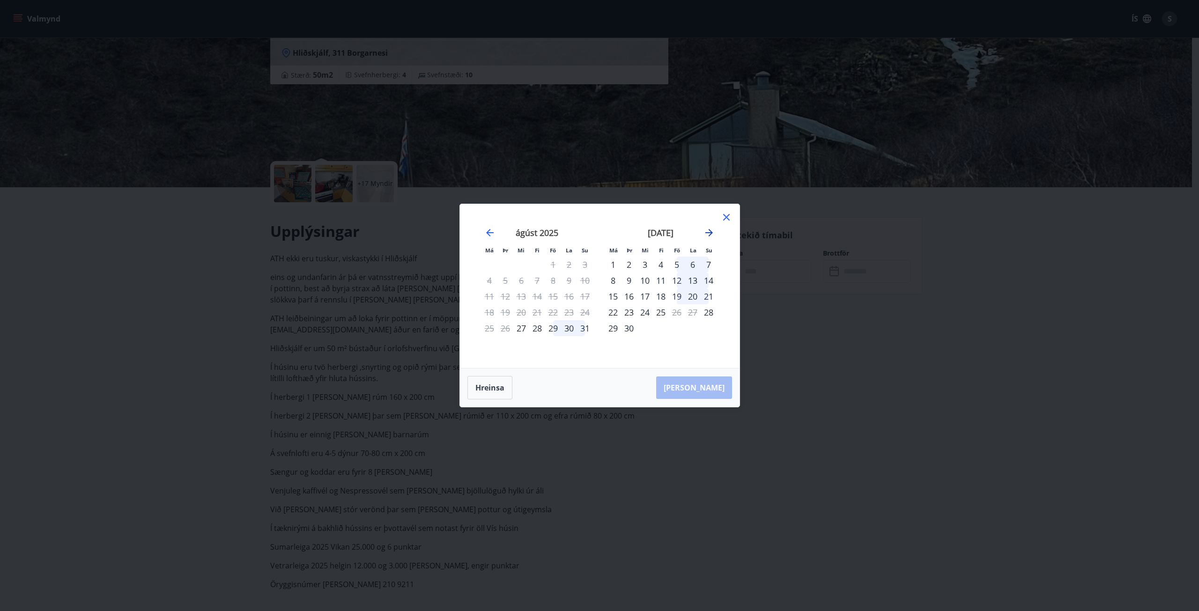
click at [707, 234] on icon "Move forward to switch to the next month." at bounding box center [708, 232] width 11 height 11
click at [562, 457] on div "Má Þr Mi Fi Fö La Su Má Þr Mi Fi Fö La Su ágúst 2025 1 2 3 4 5 6 7 8 9 10 11 12…" at bounding box center [599, 305] width 1199 height 611
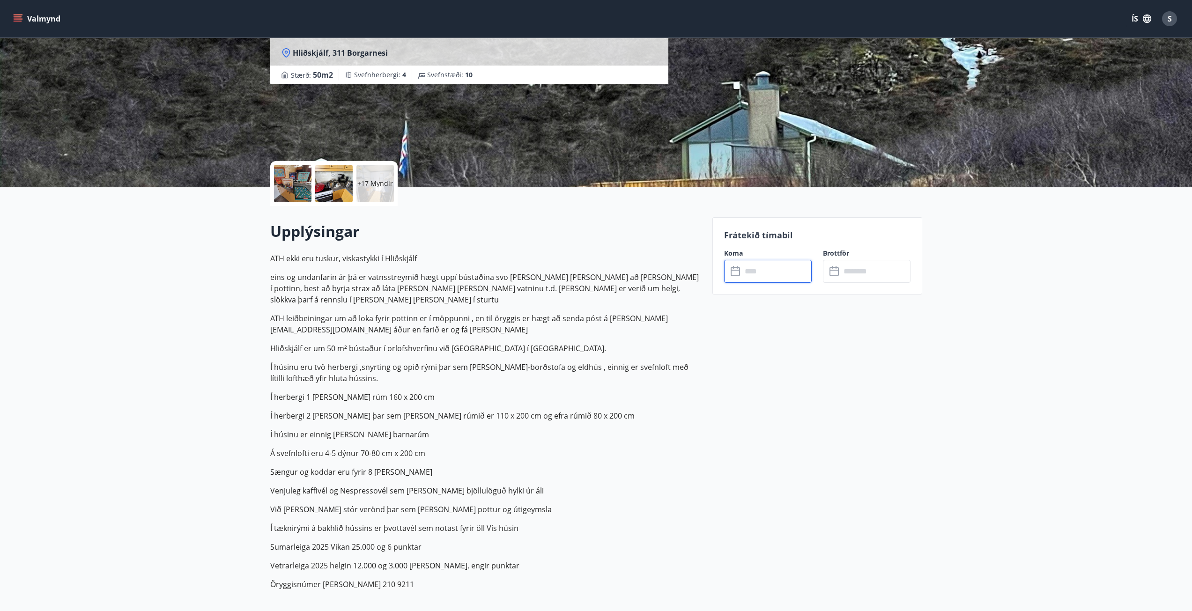
click at [443, 412] on p "ATH ekki eru tuskur, viskastykki í Hliðskjálf eins og undanfarin ár þá er vatns…" at bounding box center [485, 421] width 431 height 337
